Goal: Transaction & Acquisition: Subscribe to service/newsletter

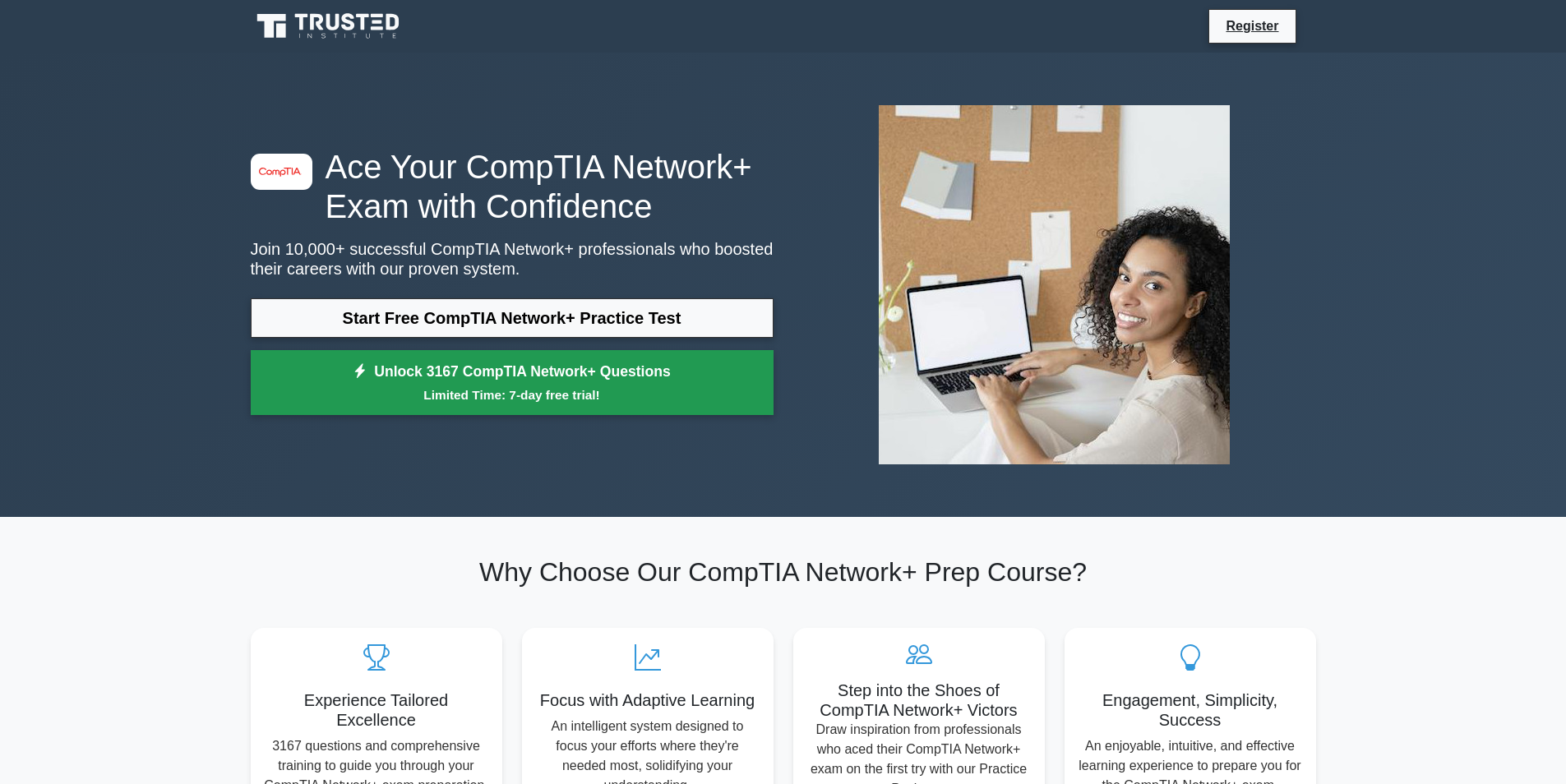
click at [544, 387] on small "Limited Time: 7-day free trial!" at bounding box center [512, 395] width 482 height 19
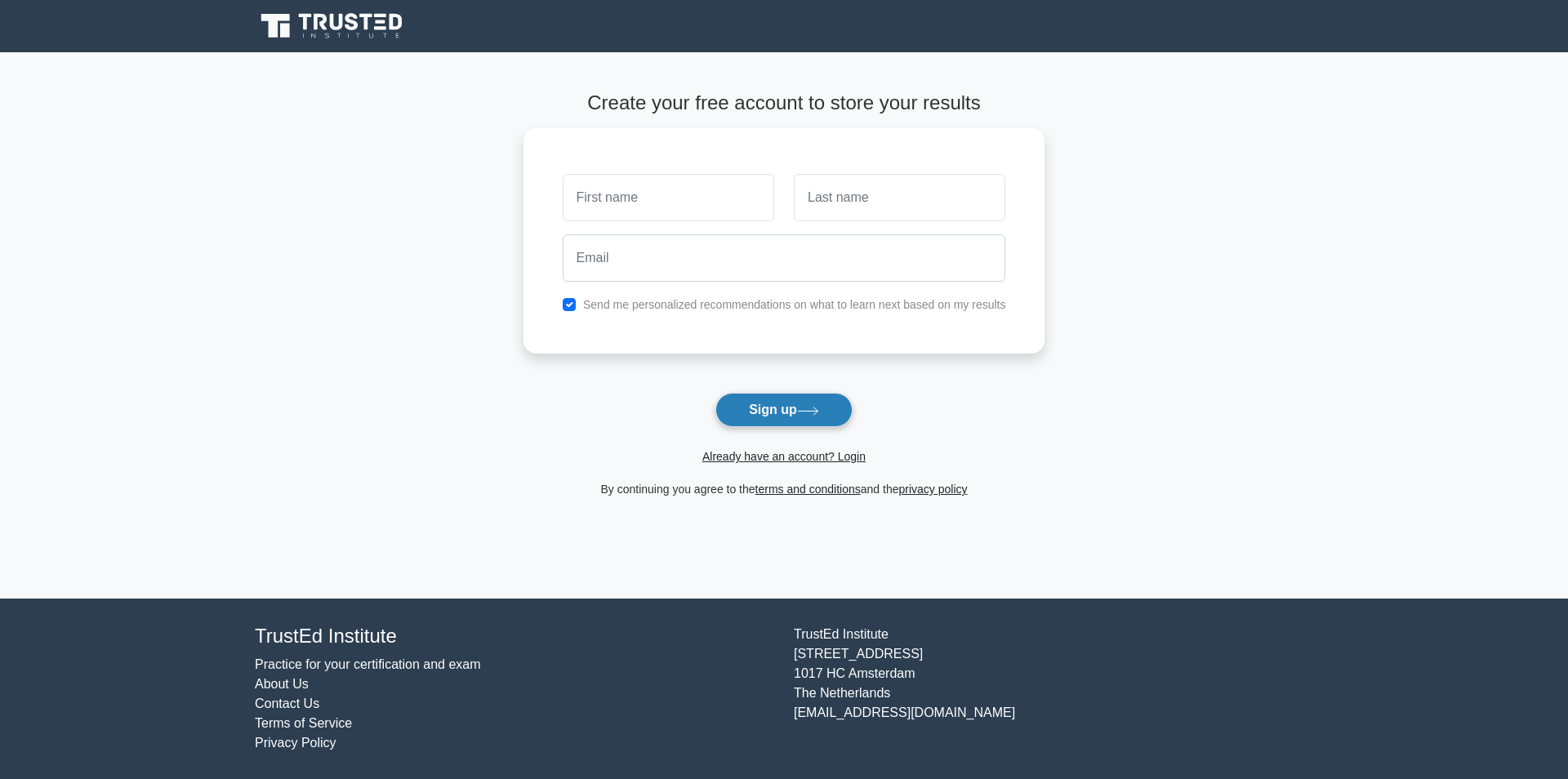
click at [829, 417] on button "Sign up" at bounding box center [784, 410] width 137 height 34
click at [744, 417] on button "Sign up" at bounding box center [784, 410] width 137 height 34
click at [793, 400] on button "Sign up" at bounding box center [784, 410] width 137 height 34
